Goal: Task Accomplishment & Management: Manage account settings

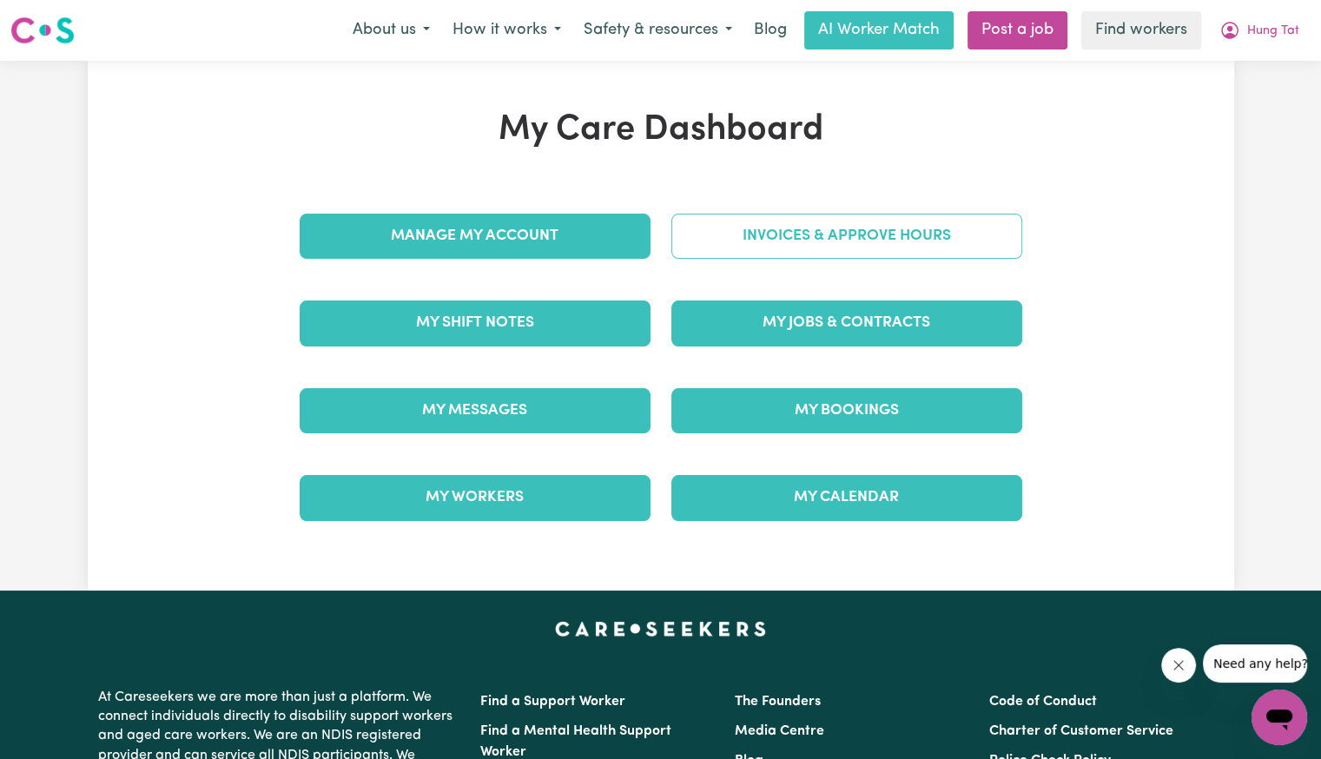
click at [754, 247] on link "Invoices & Approve Hours" at bounding box center [846, 236] width 351 height 45
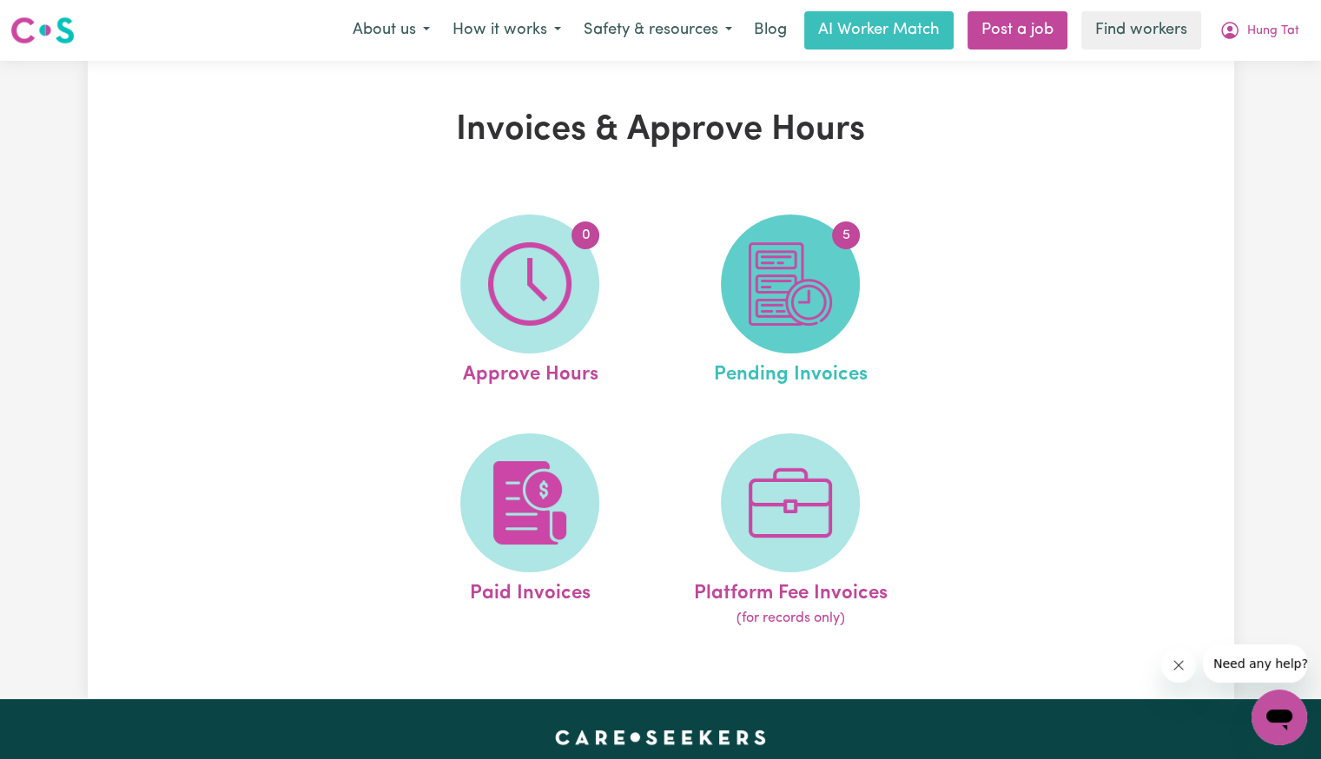
click at [809, 279] on img at bounding box center [789, 283] width 83 height 83
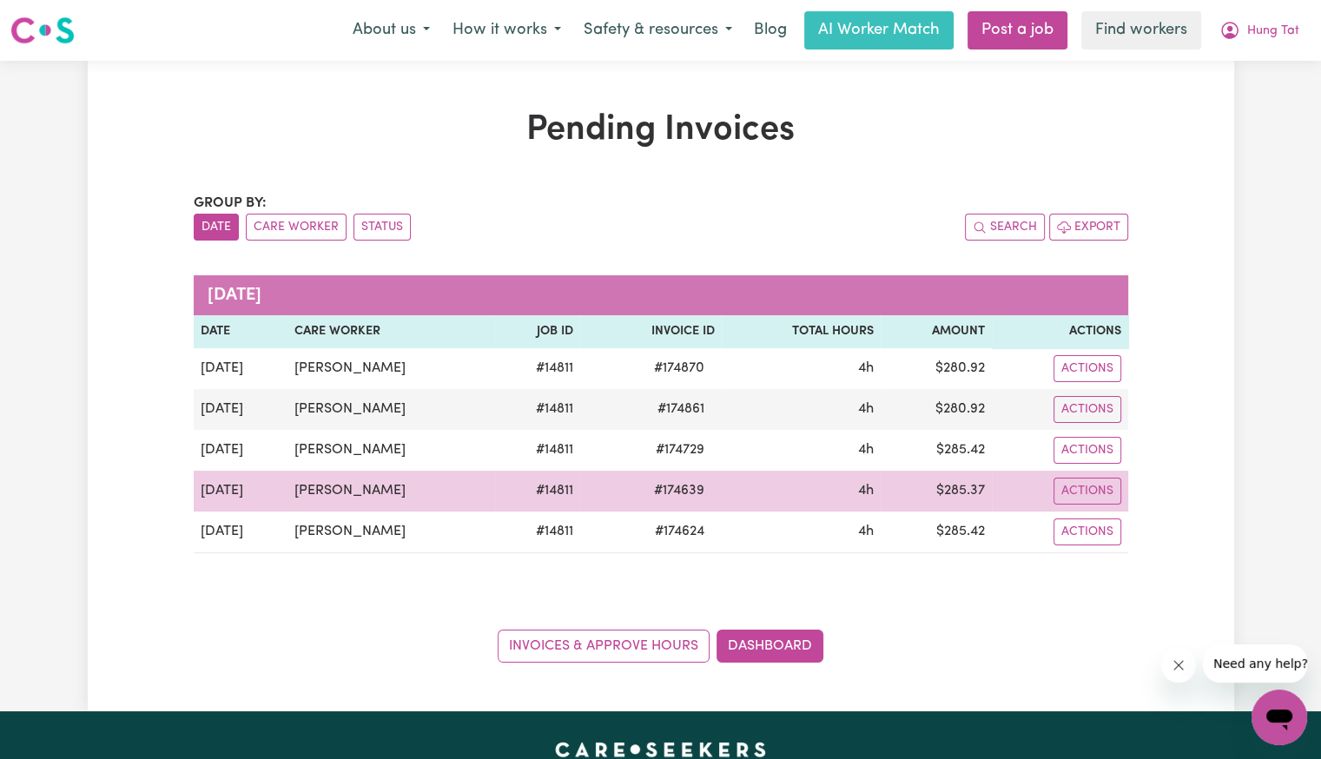
click at [654, 493] on span "# 174639" at bounding box center [678, 490] width 71 height 21
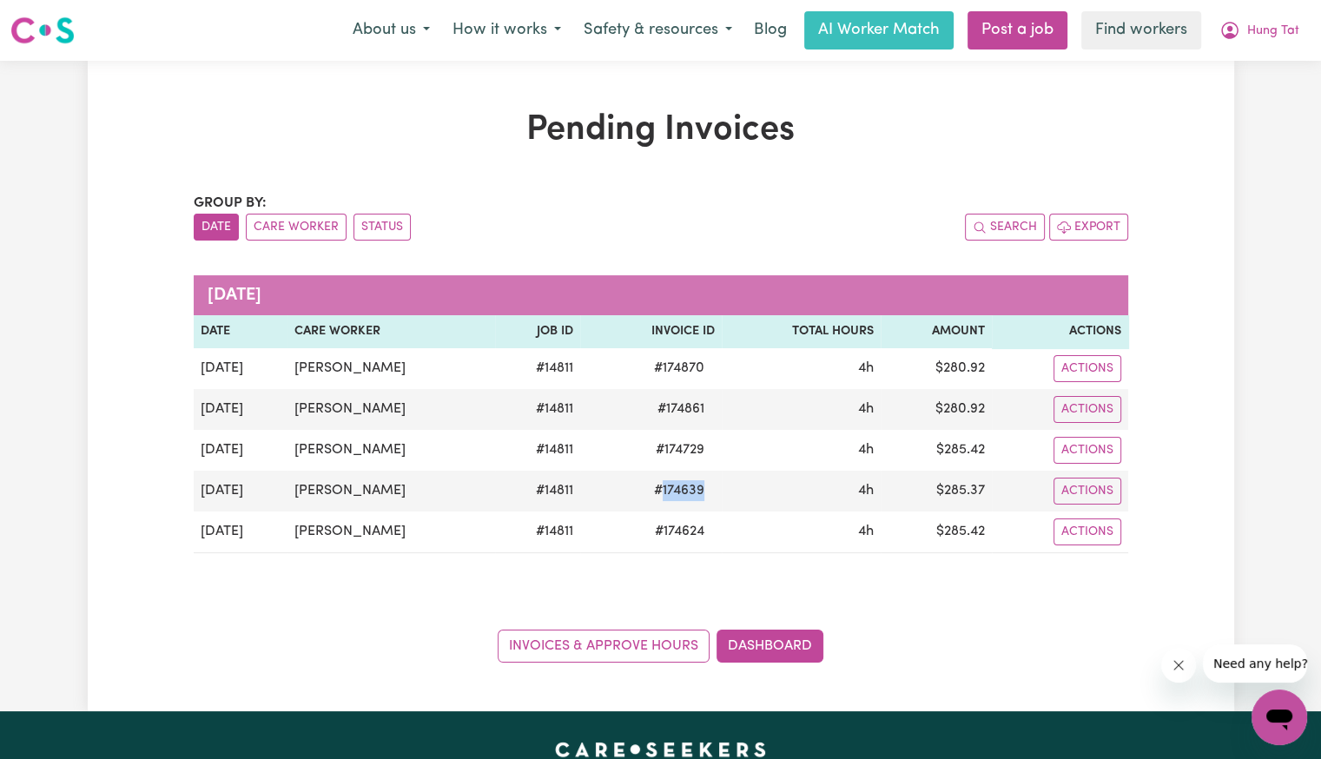
copy span "174639"
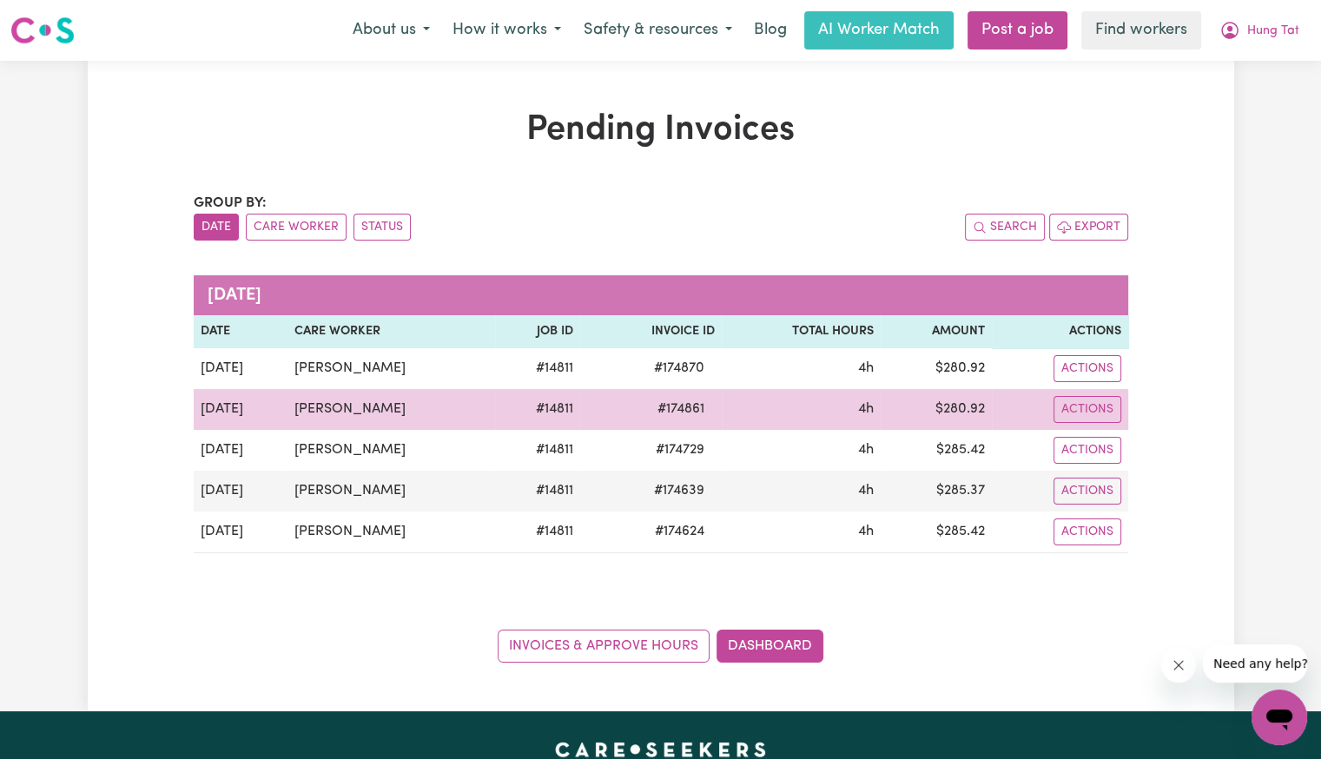
click at [659, 411] on span "# 174861" at bounding box center [681, 409] width 68 height 21
click at [672, 403] on span "# 174861" at bounding box center [681, 409] width 68 height 21
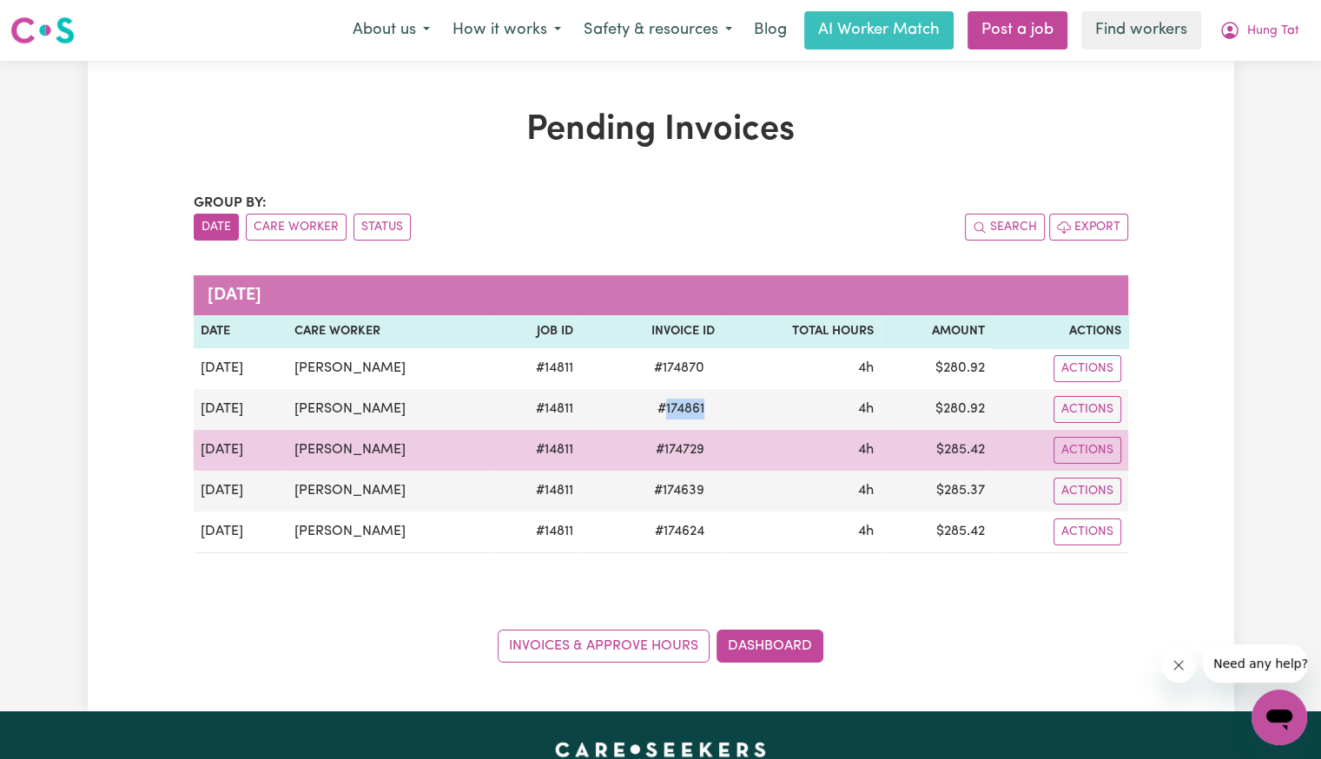
copy span "174861"
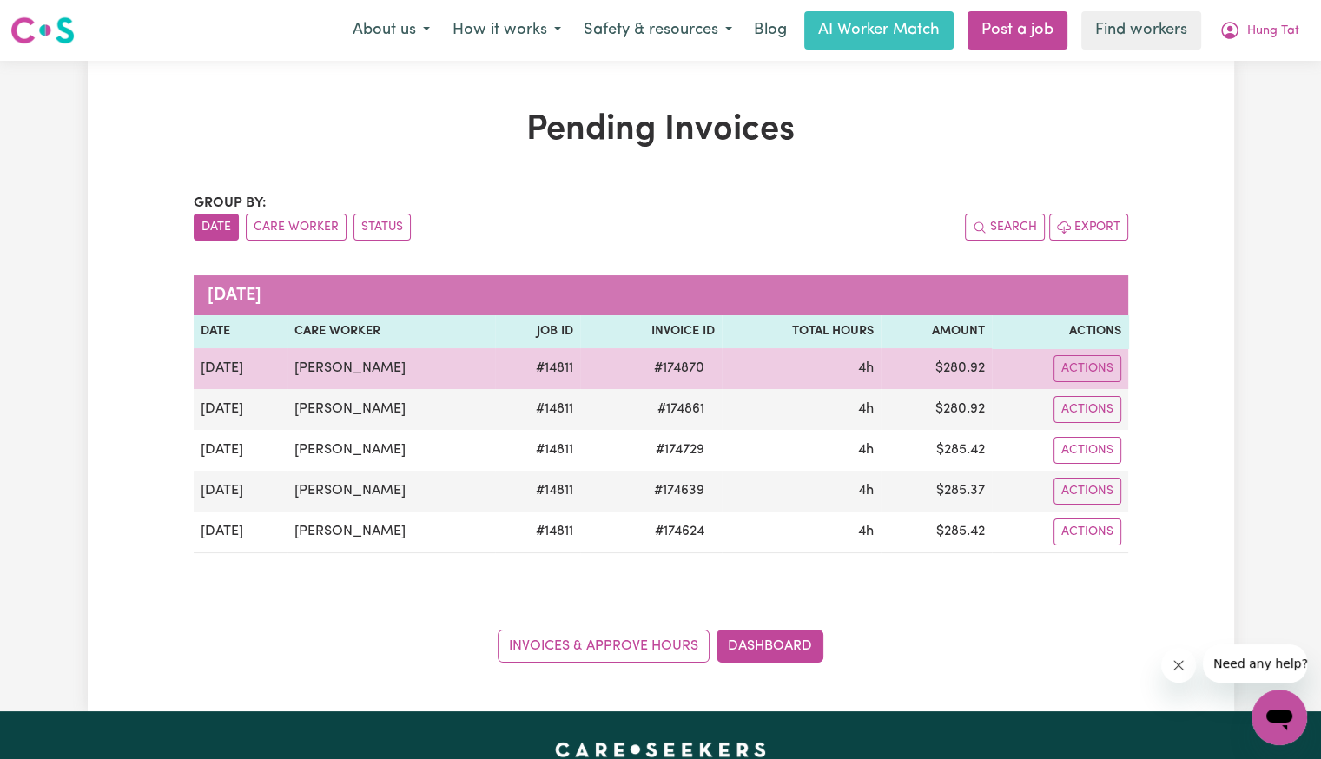
click at [667, 366] on span "# 174870" at bounding box center [678, 368] width 71 height 21
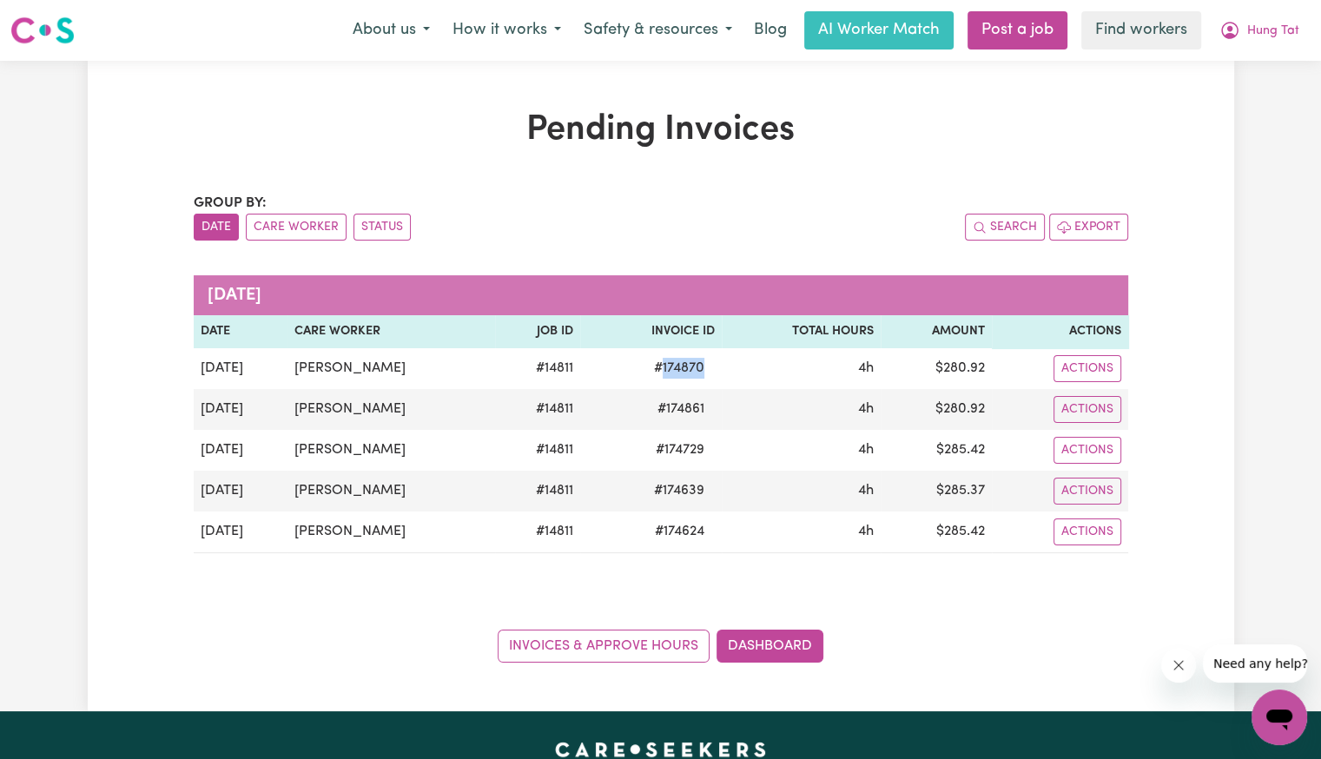
copy span "174870"
click at [1262, 39] on span "Hung Tat" at bounding box center [1273, 31] width 52 height 19
click at [1236, 99] on link "Logout" at bounding box center [1240, 99] width 137 height 33
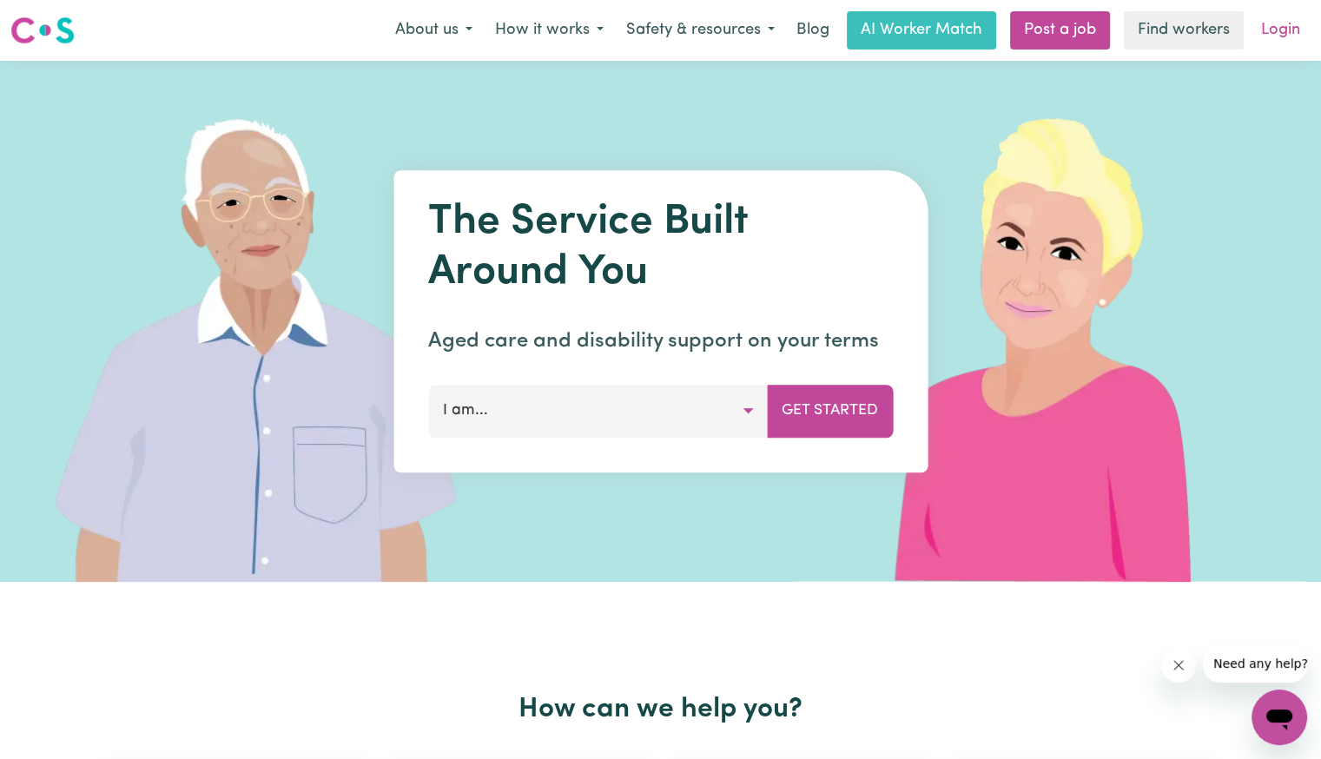
click at [1275, 36] on link "Login" at bounding box center [1280, 30] width 60 height 38
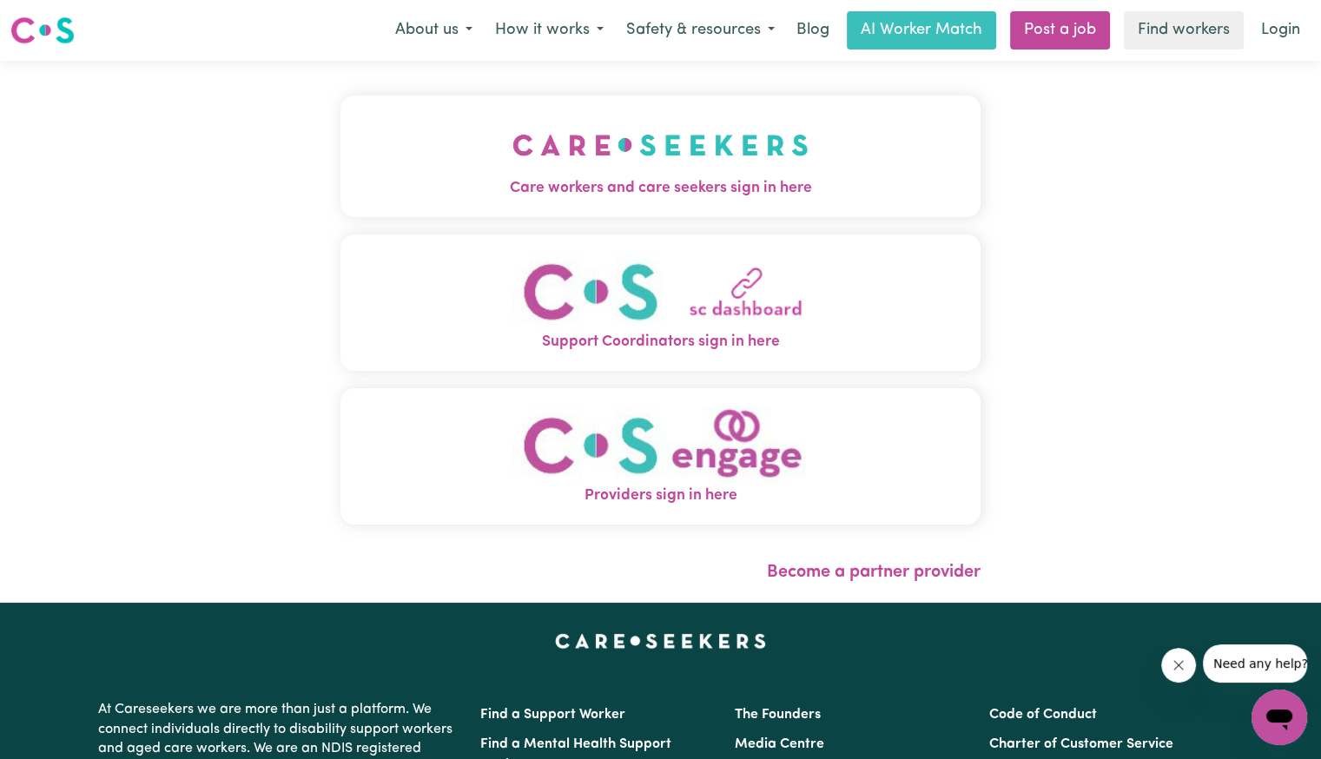
click at [512, 176] on img "Care workers and care seekers sign in here" at bounding box center [660, 145] width 296 height 64
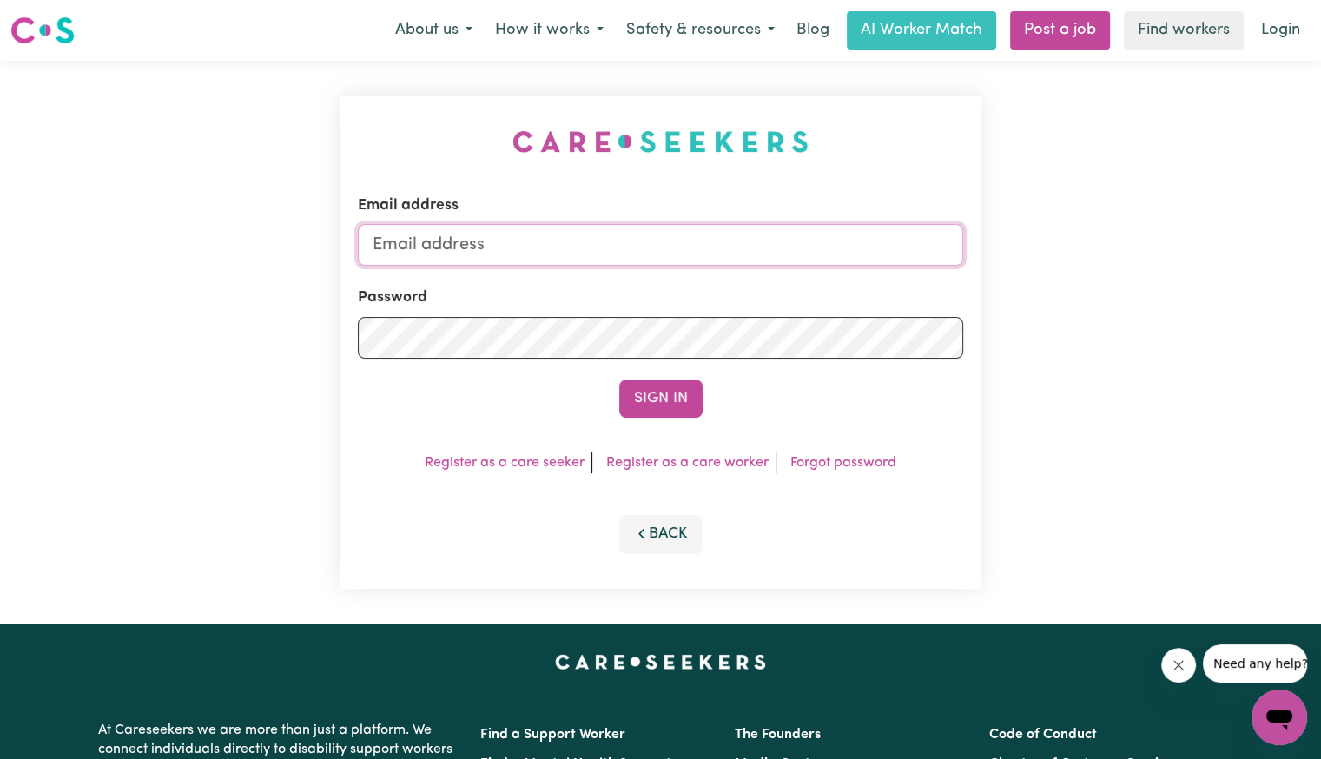
click at [606, 258] on input "Email address" at bounding box center [660, 245] width 605 height 42
drag, startPoint x: 470, startPoint y: 239, endPoint x: 1127, endPoint y: 275, distance: 658.3
click at [1127, 275] on div "Email address [EMAIL_ADDRESS][DOMAIN_NAME] Password Sign In Register as a care …" at bounding box center [660, 342] width 1321 height 563
type input "[EMAIL_ADDRESS][DOMAIN_NAME]"
click at [619, 379] on button "Sign In" at bounding box center [660, 398] width 83 height 38
